Goal: Transaction & Acquisition: Obtain resource

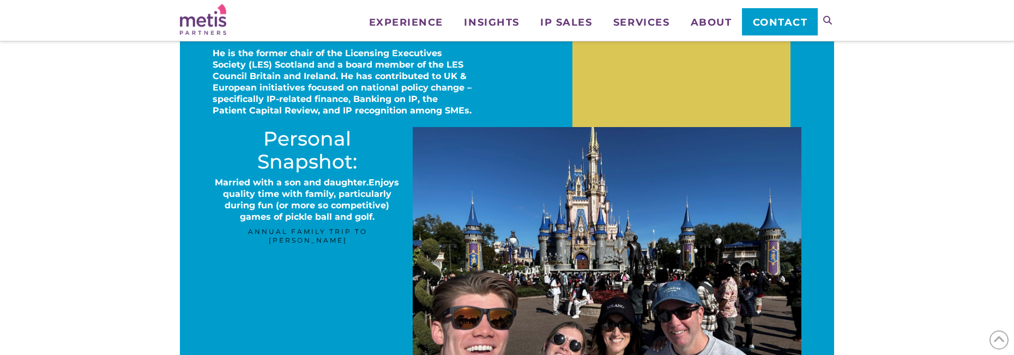
scroll to position [599, 0]
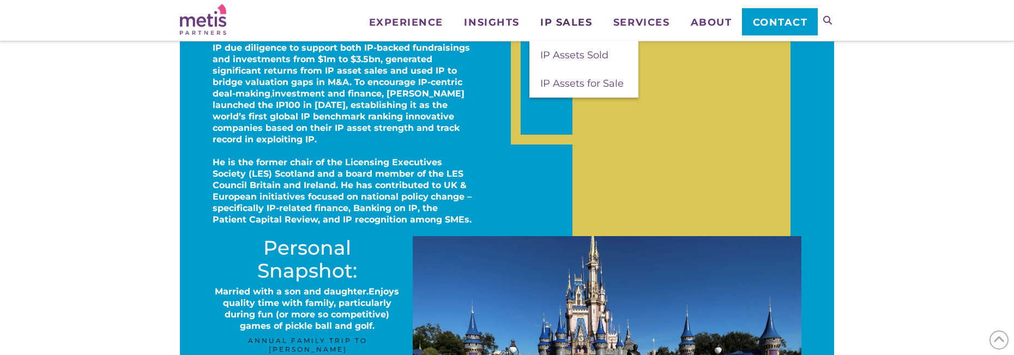
click at [560, 21] on span "IP Sales" at bounding box center [566, 22] width 52 height 10
click at [567, 81] on span "IP Assets for Sale" at bounding box center [581, 83] width 83 height 12
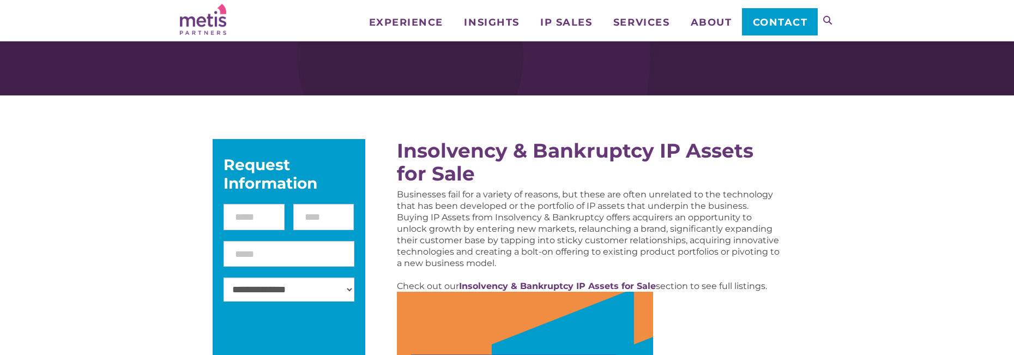
scroll to position [109, 0]
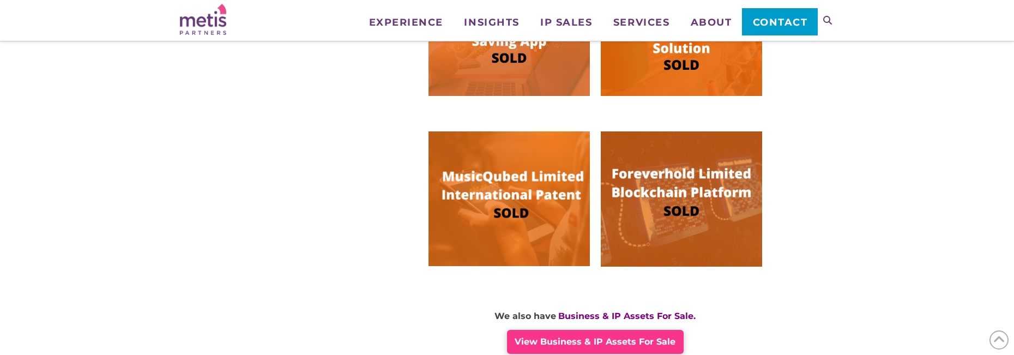
scroll to position [817, 0]
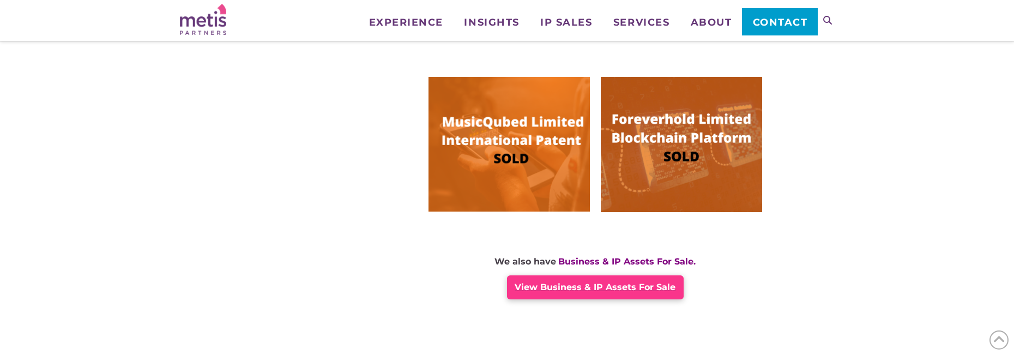
click at [625, 282] on span "View Business & IP Assets For Sale" at bounding box center [594, 287] width 161 height 10
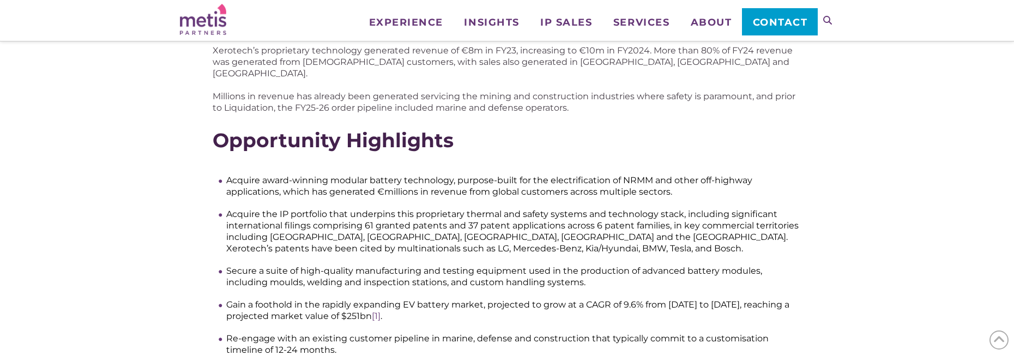
scroll to position [436, 0]
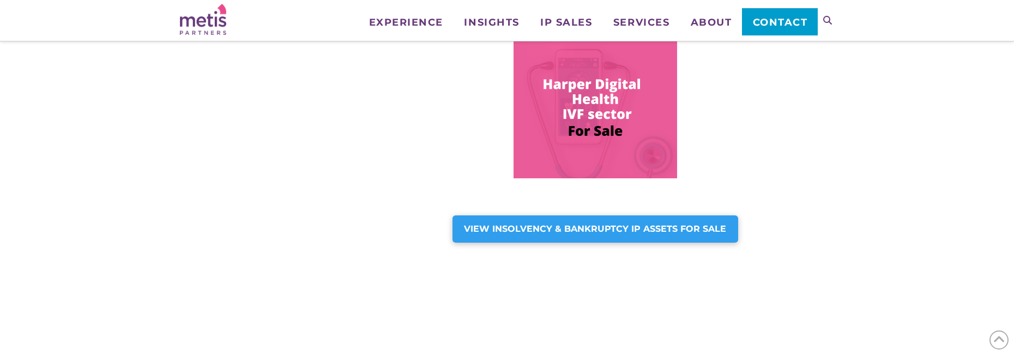
scroll to position [817, 0]
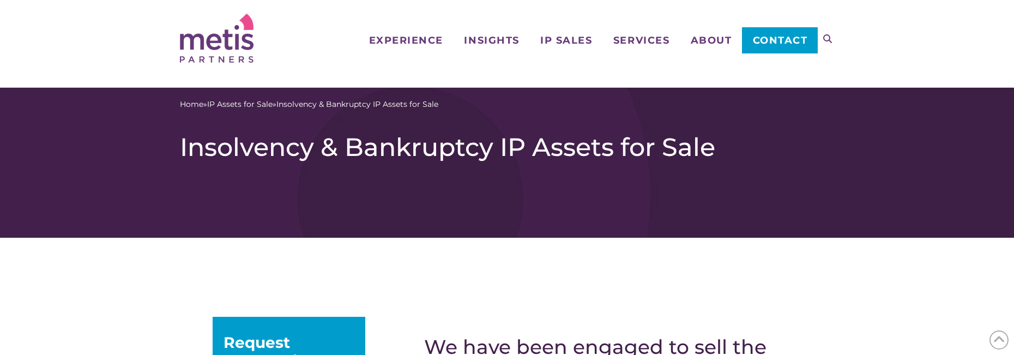
scroll to position [905, 0]
